Goal: Obtain resource: Download file/media

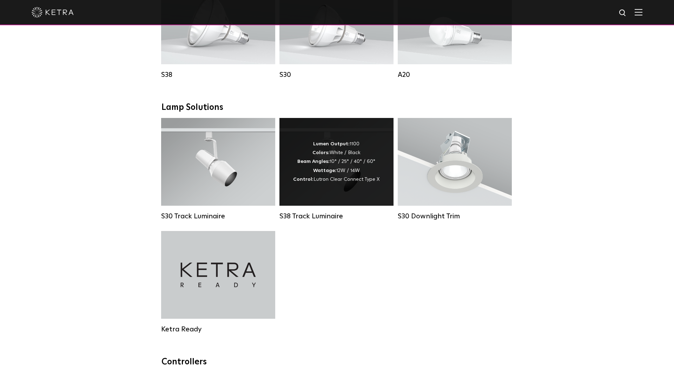
scroll to position [575, 0]
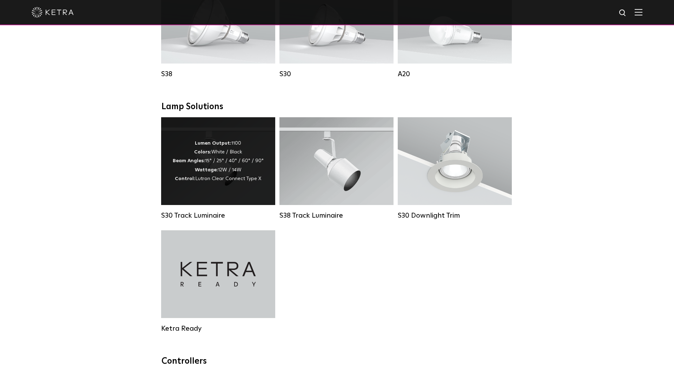
click at [240, 215] on div "S30 Track Luminaire" at bounding box center [218, 215] width 114 height 8
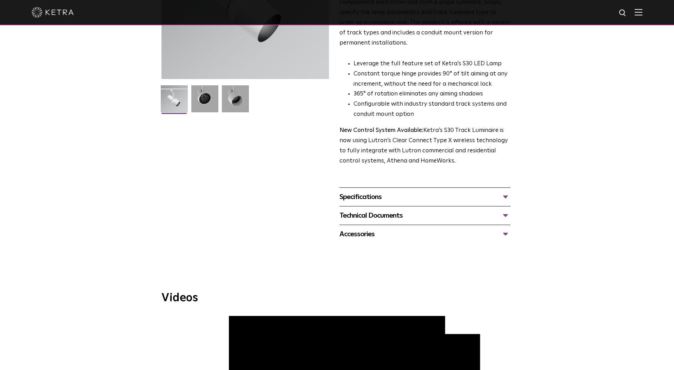
scroll to position [142, 0]
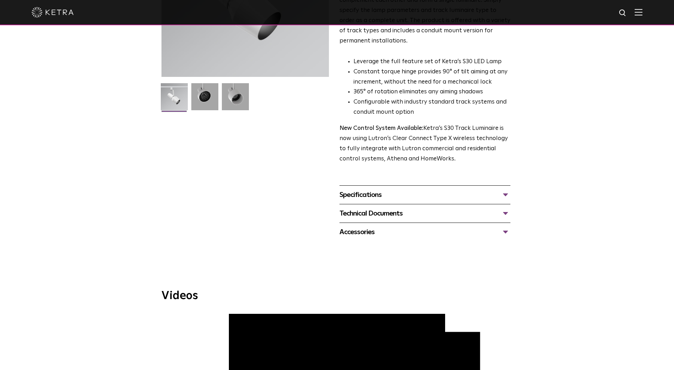
drag, startPoint x: 493, startPoint y: 198, endPoint x: 496, endPoint y: 201, distance: 4.2
click at [493, 208] on div "Technical Documents" at bounding box center [425, 213] width 171 height 11
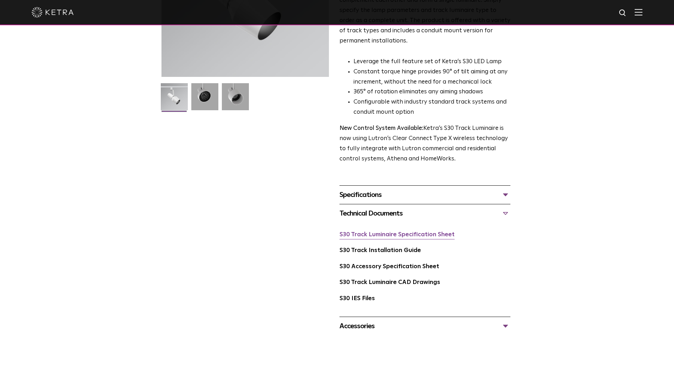
click at [413, 232] on link "S30 Track Luminaire Specification Sheet" at bounding box center [397, 235] width 115 height 6
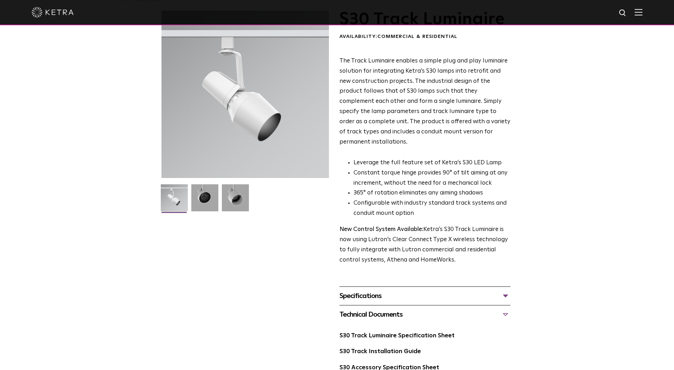
scroll to position [0, 0]
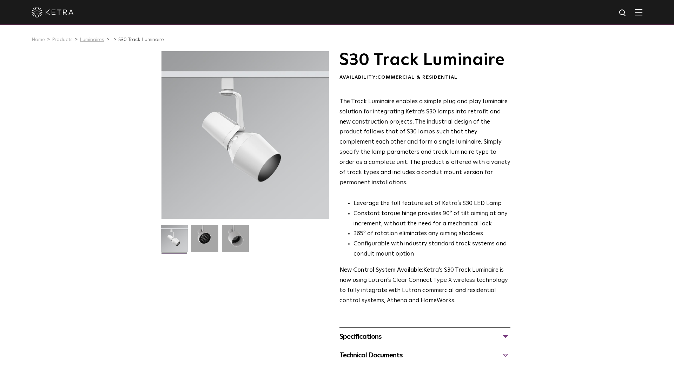
click at [94, 41] on link "Luminaires" at bounding box center [92, 39] width 25 height 5
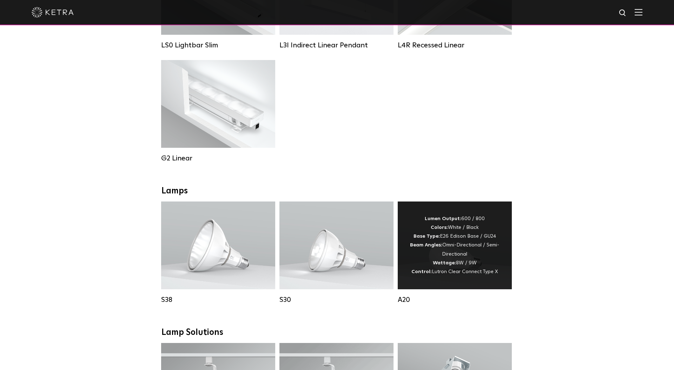
scroll to position [345, 0]
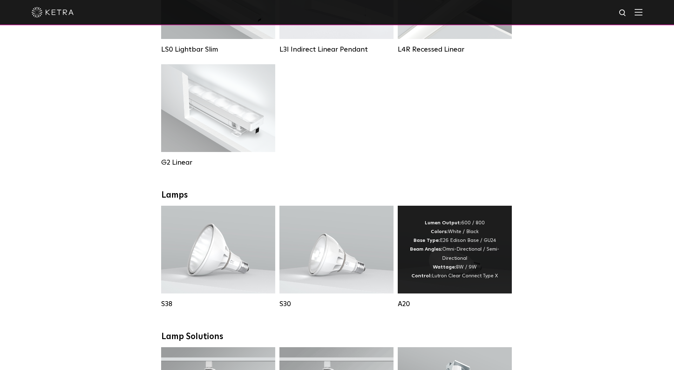
click at [447, 217] on div "Lumen Output: 600 / 800 Colors: White / Black Base Type: E26 Edison Base / GU24…" at bounding box center [455, 250] width 114 height 88
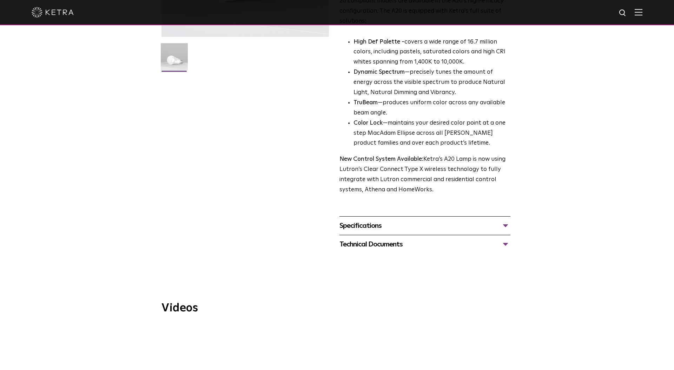
scroll to position [187, 0]
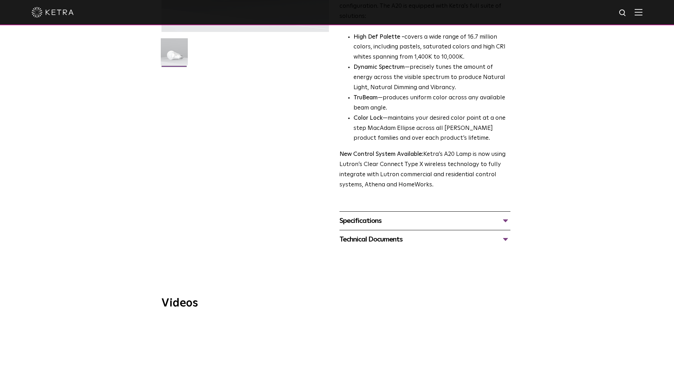
click at [406, 215] on div "Specifications" at bounding box center [425, 220] width 171 height 11
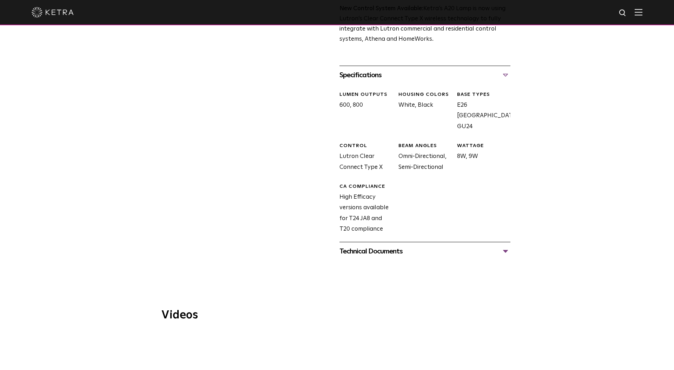
scroll to position [353, 0]
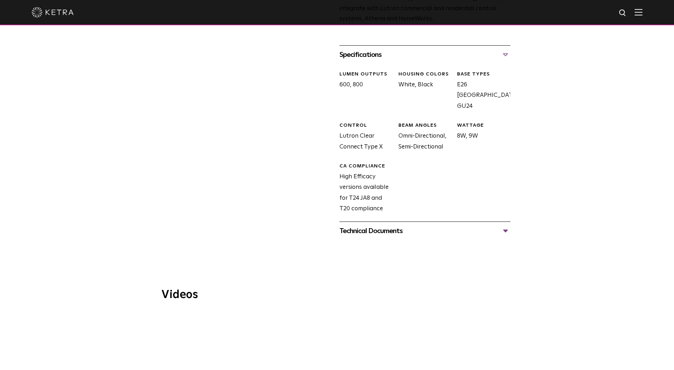
click at [432, 225] on div "Technical Documents" at bounding box center [425, 230] width 171 height 11
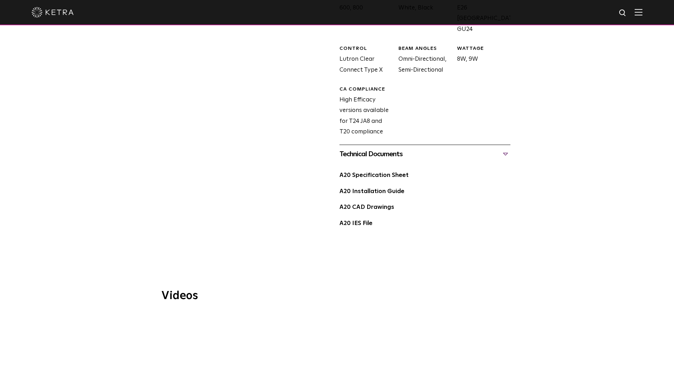
scroll to position [428, 0]
click at [381, 174] on link "A20 Specification Sheet" at bounding box center [374, 177] width 69 height 6
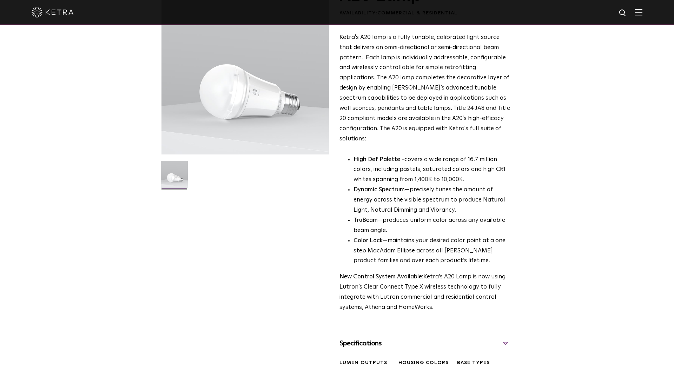
scroll to position [0, 0]
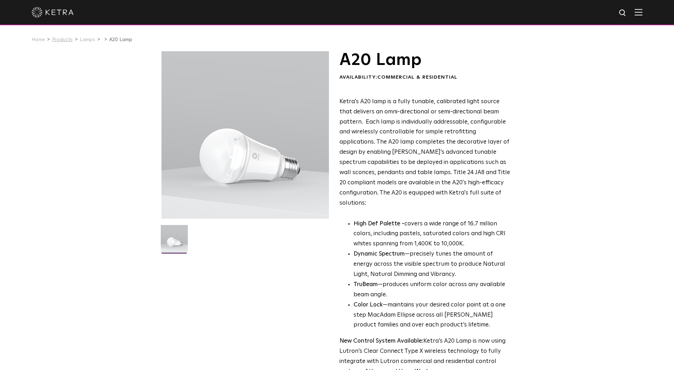
click at [59, 40] on link "Products" at bounding box center [62, 39] width 21 height 5
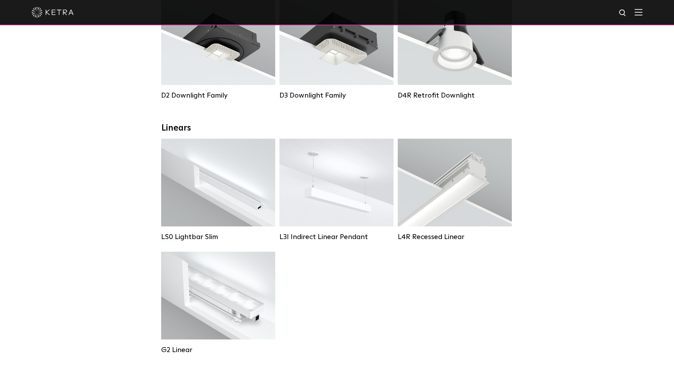
scroll to position [160, 0]
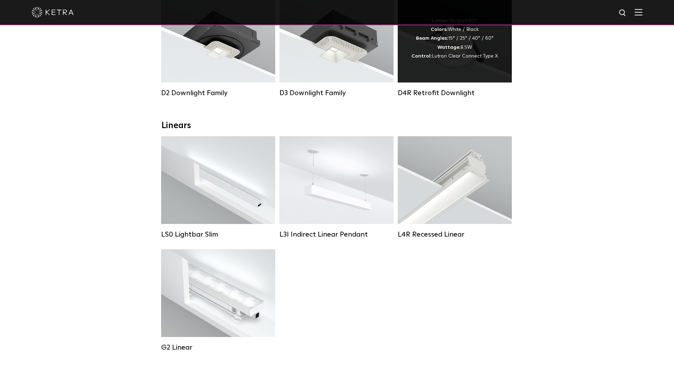
click at [476, 77] on div "Lumen Output: 800 Colors: White / Black Beam Angles: 15° / 25° / 40° / 60° Watt…" at bounding box center [455, 39] width 114 height 88
